Goal: Information Seeking & Learning: Check status

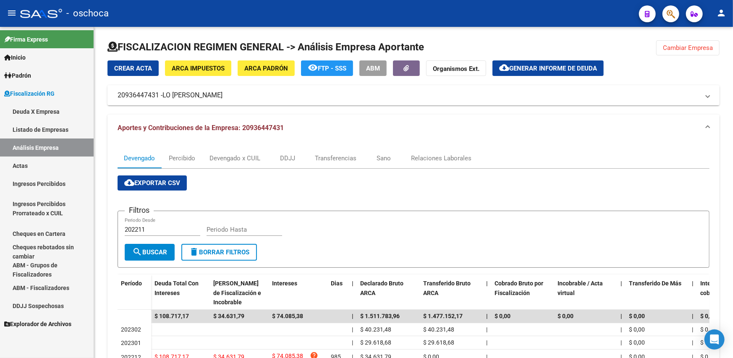
scroll to position [67, 0]
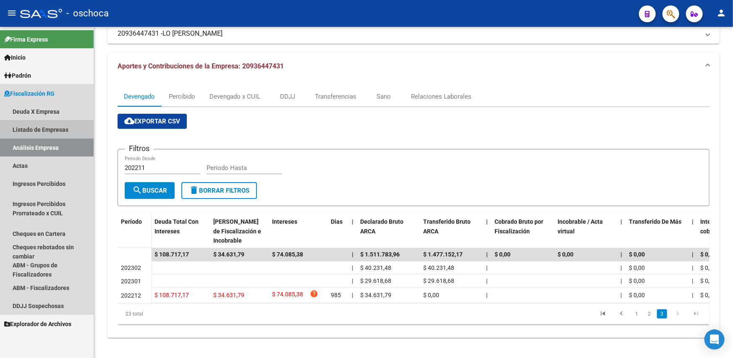
click at [46, 132] on link "Listado de Empresas" at bounding box center [47, 130] width 94 height 18
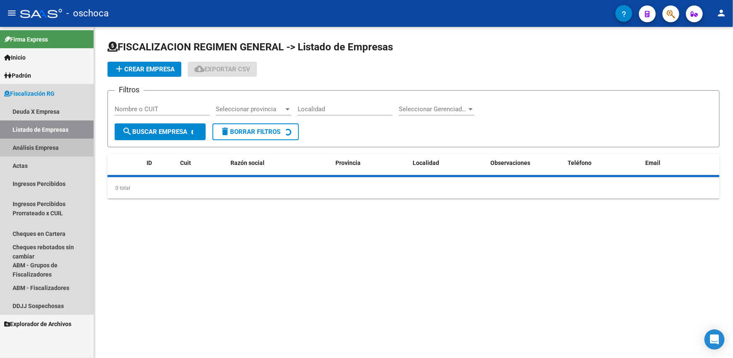
click at [40, 149] on link "Análisis Empresa" at bounding box center [47, 148] width 94 height 18
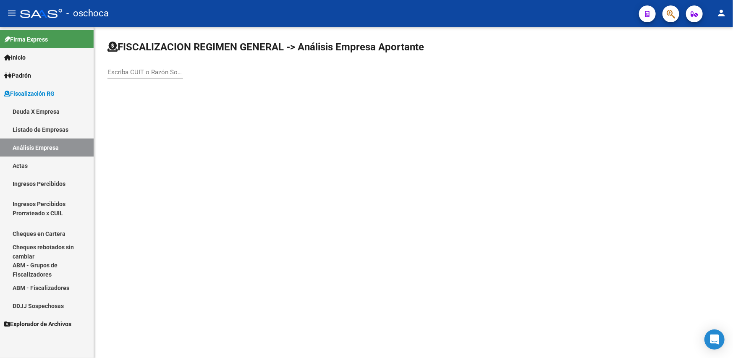
click at [145, 67] on div "Escriba CUIT o Razón Social para buscar" at bounding box center [146, 69] width 76 height 18
click at [146, 70] on input "Escriba CUIT o Razón Social para buscar" at bounding box center [146, 72] width 76 height 8
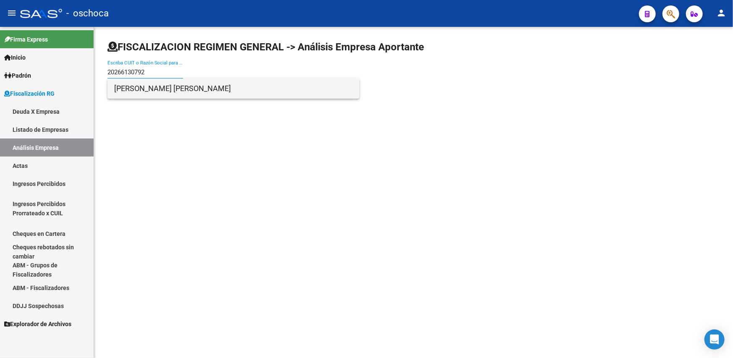
type input "20266130792"
click at [164, 93] on span "[PERSON_NAME] [PERSON_NAME]" at bounding box center [233, 89] width 239 height 20
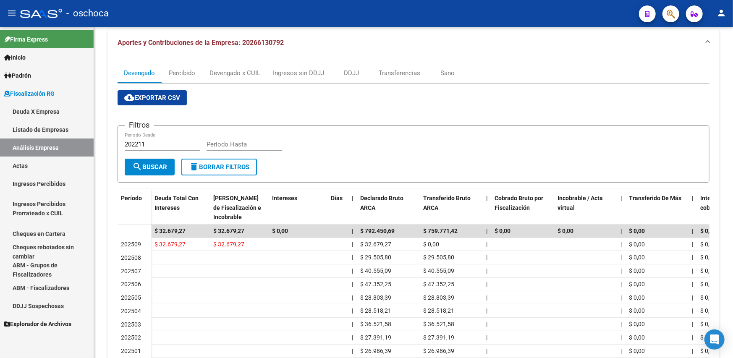
scroll to position [159, 0]
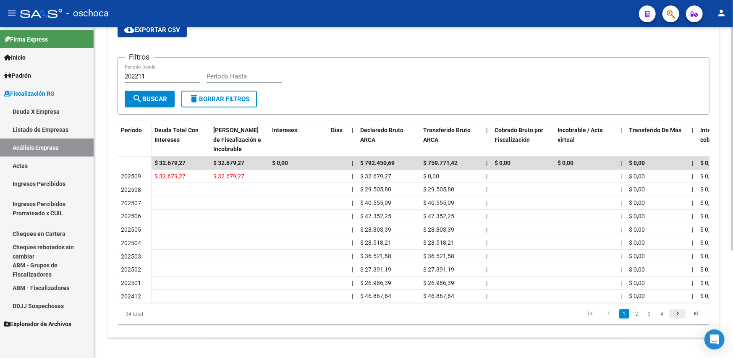
click at [673, 317] on icon "go to next page" at bounding box center [677, 315] width 11 height 10
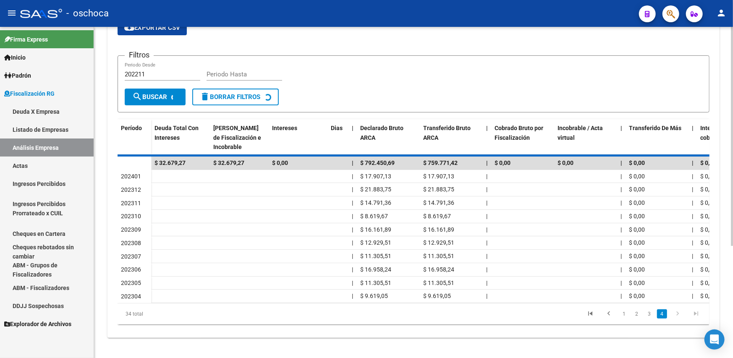
scroll to position [79, 0]
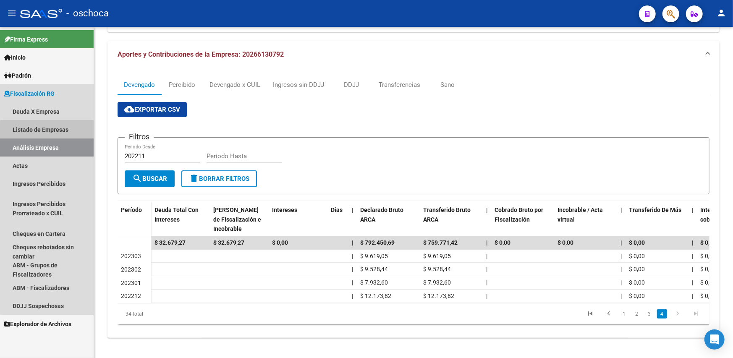
click at [53, 133] on link "Listado de Empresas" at bounding box center [47, 130] width 94 height 18
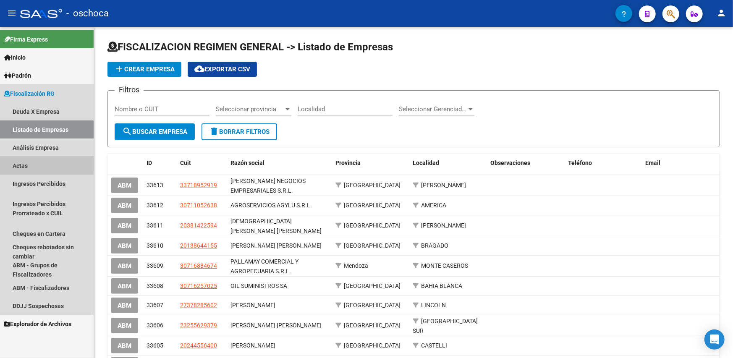
click at [27, 164] on link "Actas" at bounding box center [47, 166] width 94 height 18
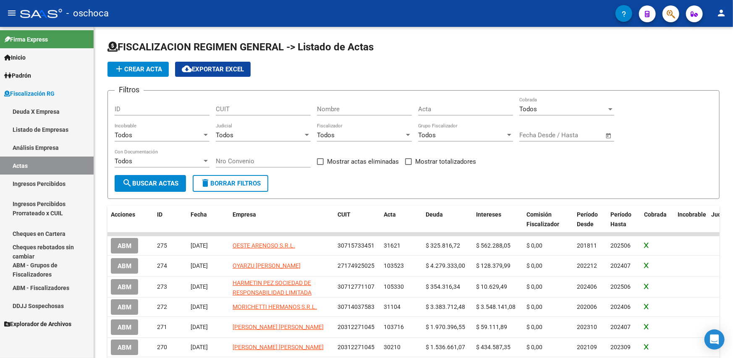
click at [37, 146] on link "Análisis Empresa" at bounding box center [47, 148] width 94 height 18
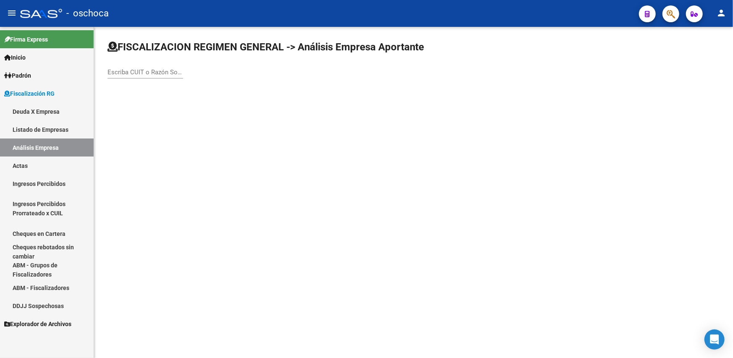
click at [139, 67] on div "Escriba CUIT o Razón Social para buscar" at bounding box center [146, 69] width 76 height 18
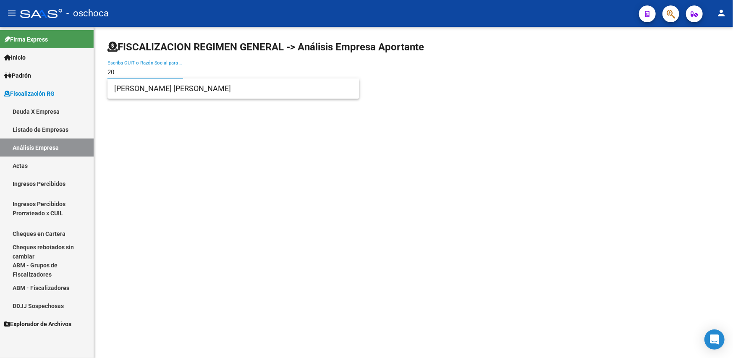
type input "2"
type input "20160785455"
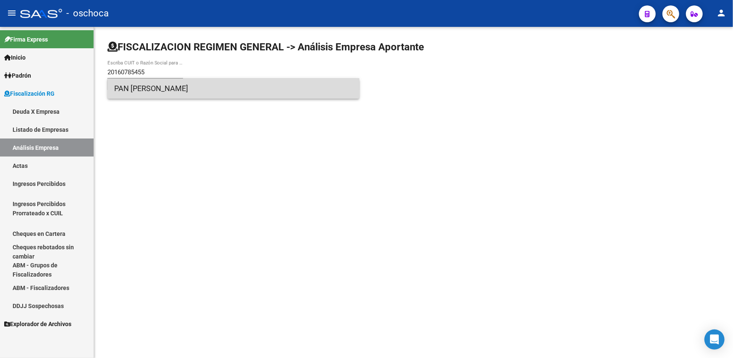
click at [148, 89] on span "PAN [PERSON_NAME]" at bounding box center [233, 89] width 239 height 20
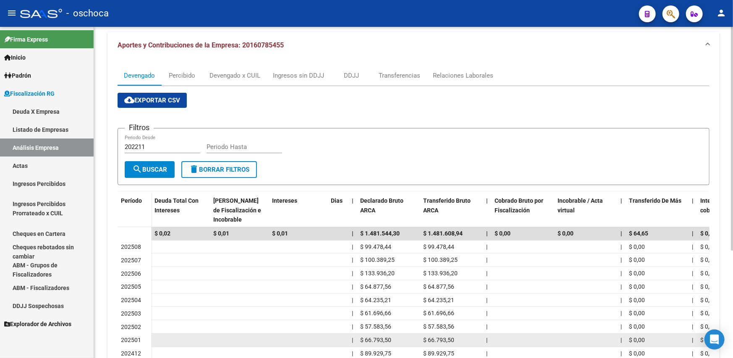
scroll to position [159, 0]
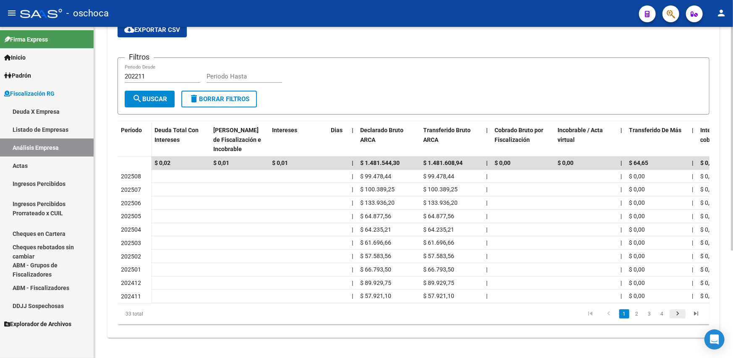
click at [675, 316] on icon "go to next page" at bounding box center [677, 315] width 11 height 10
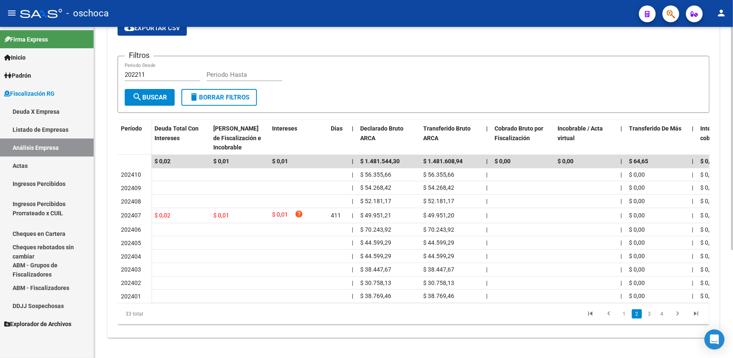
click at [676, 315] on icon "go to next page" at bounding box center [677, 315] width 11 height 10
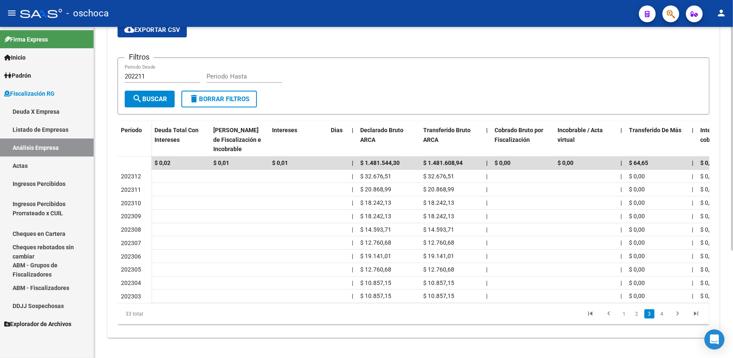
click at [676, 315] on icon "go to next page" at bounding box center [677, 315] width 11 height 10
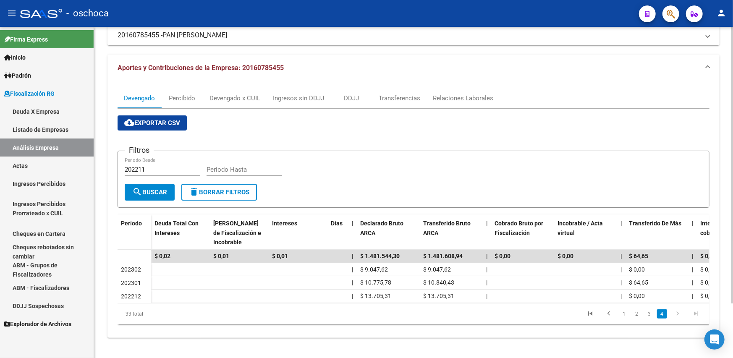
scroll to position [66, 0]
click at [34, 152] on link "Análisis Empresa" at bounding box center [47, 148] width 94 height 18
click at [30, 181] on link "Ingresos Percibidos" at bounding box center [47, 184] width 94 height 18
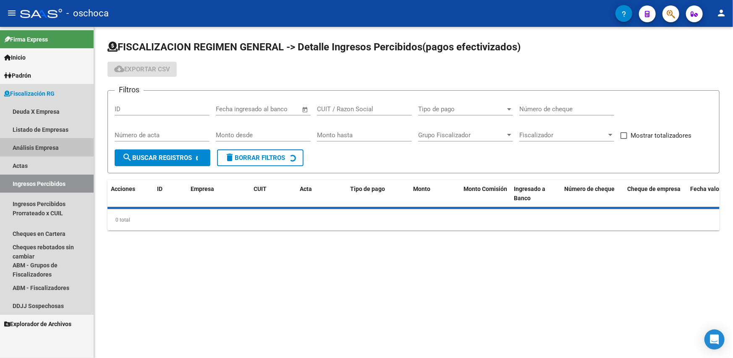
click at [33, 142] on link "Análisis Empresa" at bounding box center [47, 148] width 94 height 18
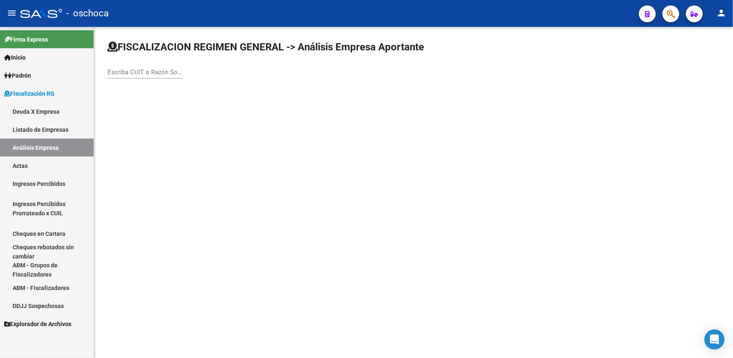
click at [38, 125] on link "Listado de Empresas" at bounding box center [47, 130] width 94 height 18
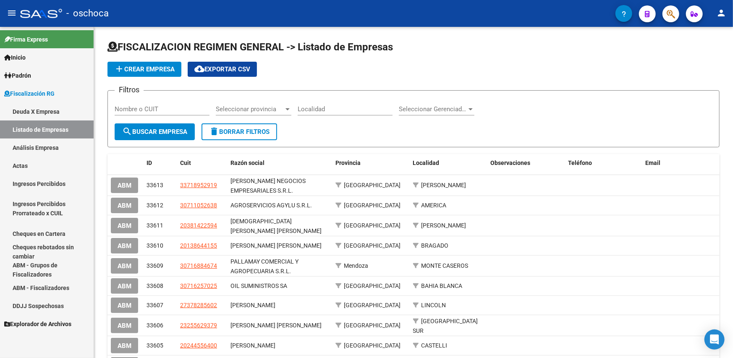
click at [55, 142] on link "Análisis Empresa" at bounding box center [47, 148] width 94 height 18
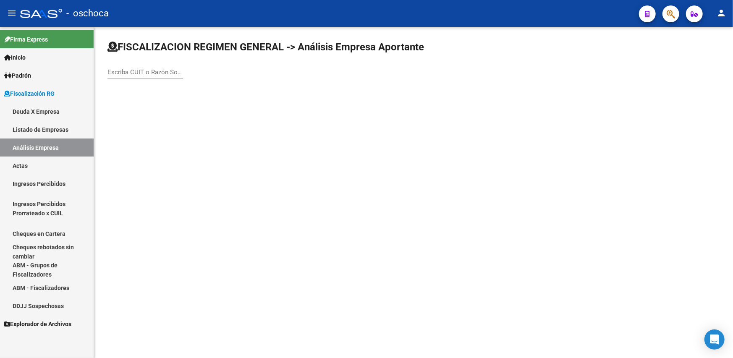
click at [124, 72] on input "Escriba CUIT o Razón Social para buscar" at bounding box center [146, 72] width 76 height 8
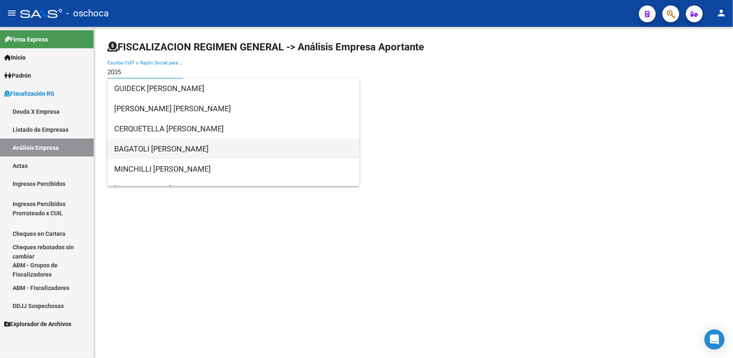
type input "2035"
click at [188, 151] on span "BAGATOLI [PERSON_NAME]" at bounding box center [233, 149] width 239 height 20
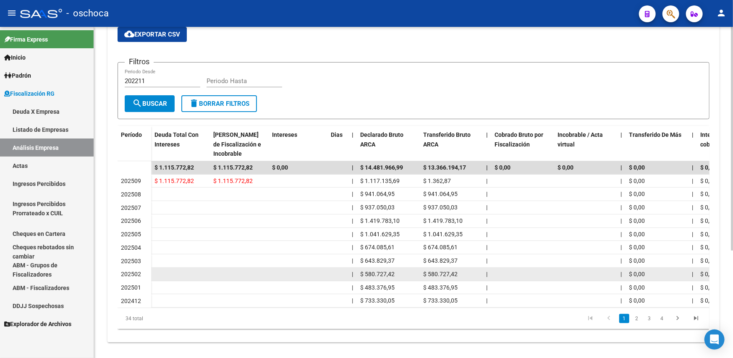
scroll to position [159, 0]
